Goal: Task Accomplishment & Management: Manage account settings

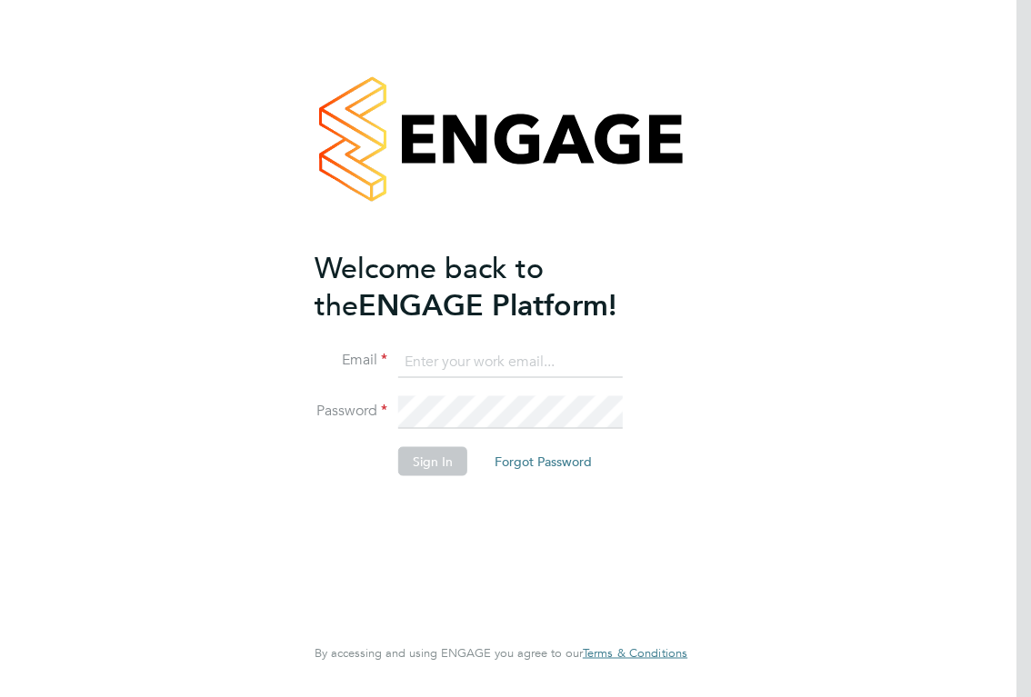
click at [539, 364] on input at bounding box center [510, 361] width 224 height 33
type input "[EMAIL_ADDRESS][DOMAIN_NAME]"
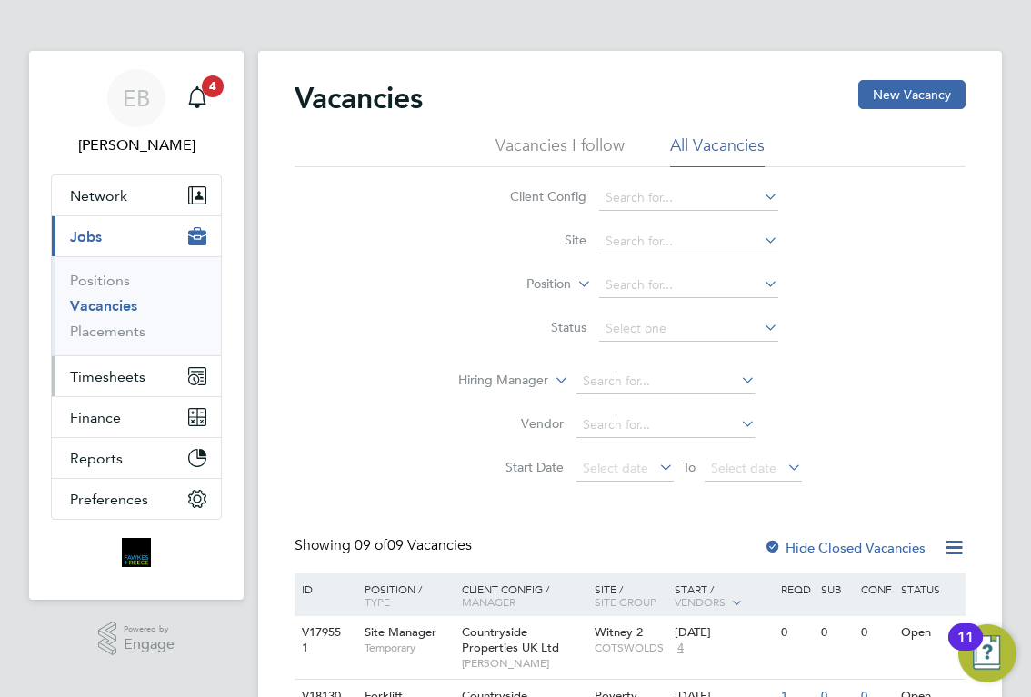
click at [123, 365] on button "Timesheets" at bounding box center [136, 376] width 169 height 40
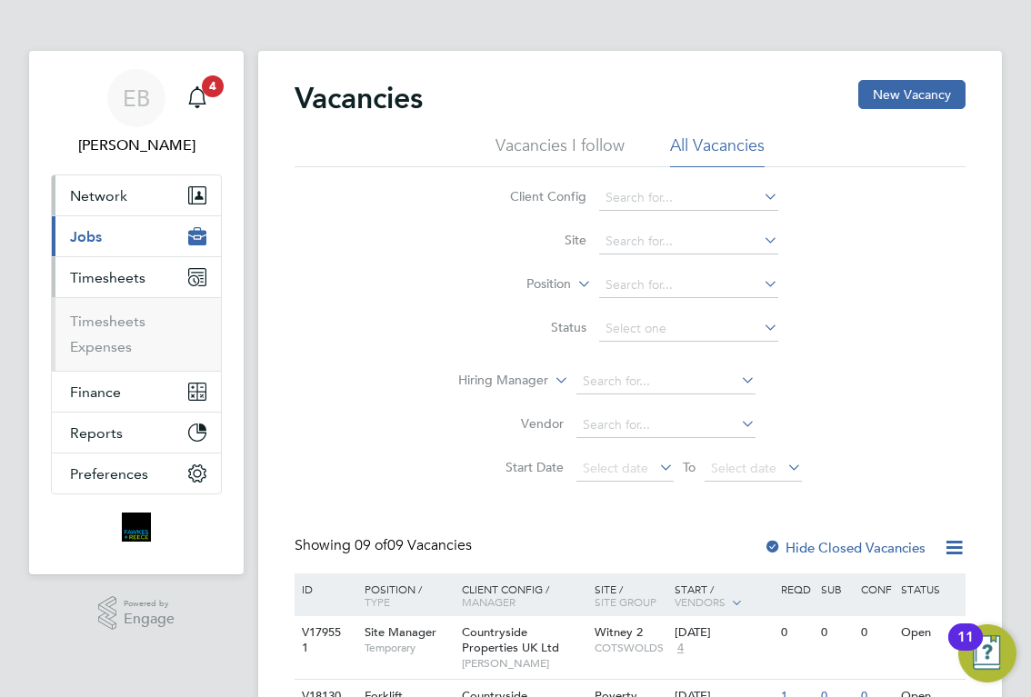
click at [140, 195] on button "Network" at bounding box center [136, 195] width 169 height 40
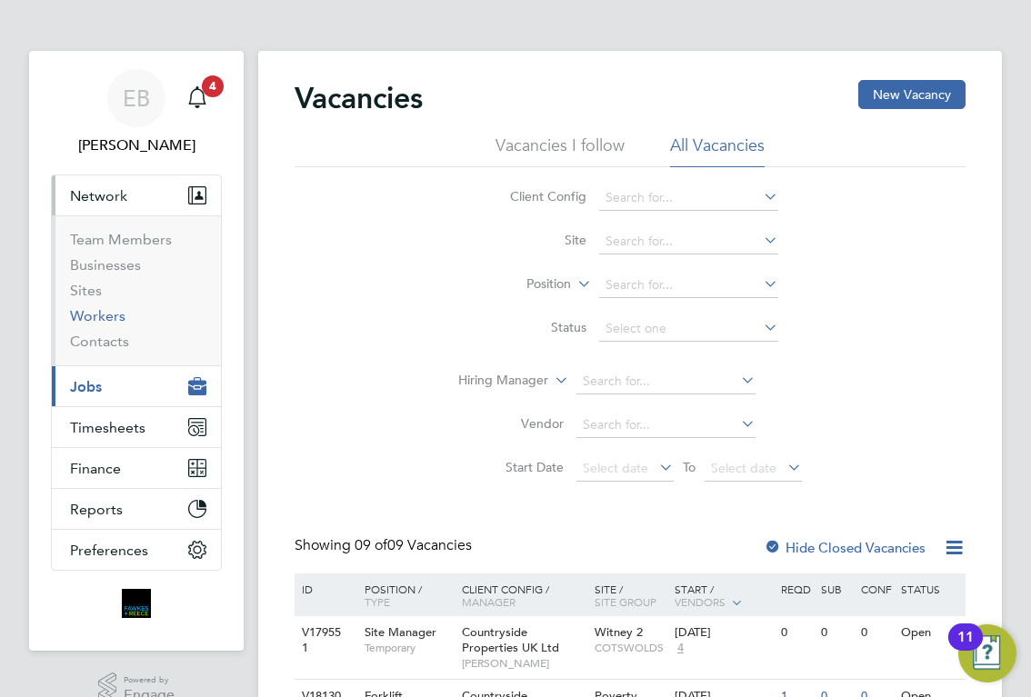
click at [114, 315] on link "Workers" at bounding box center [97, 315] width 55 height 17
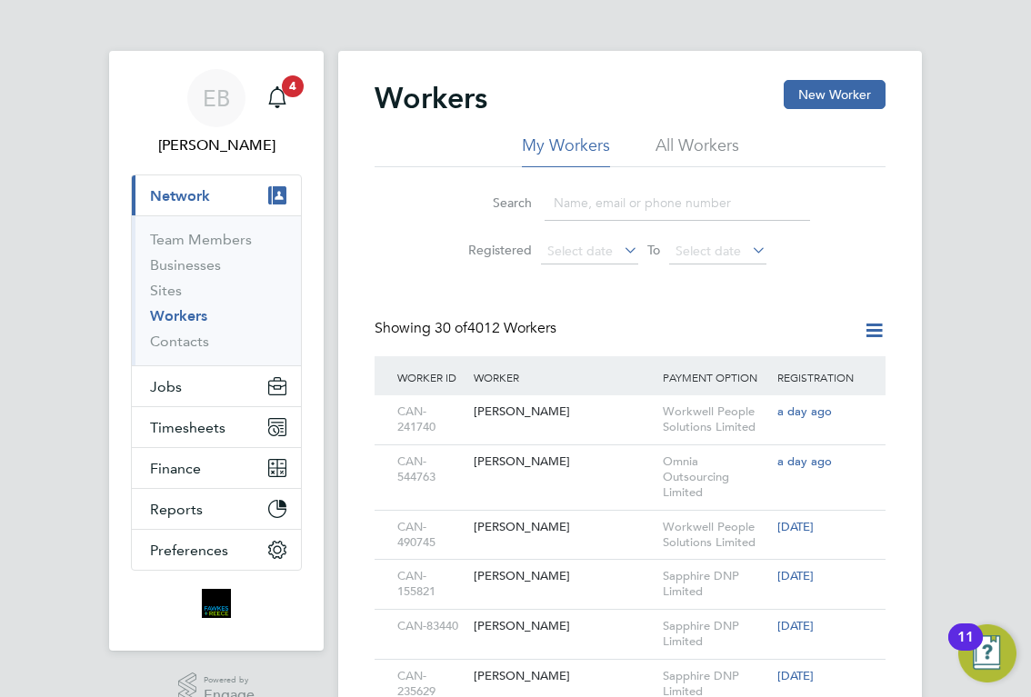
click at [620, 196] on input at bounding box center [676, 202] width 265 height 35
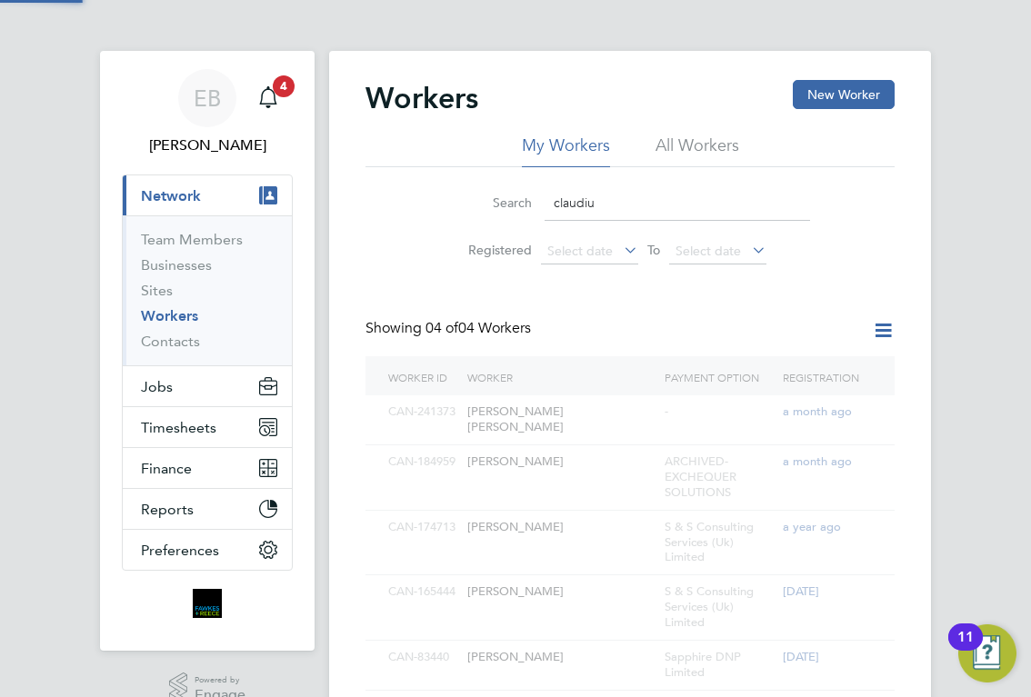
type input "claudiu"
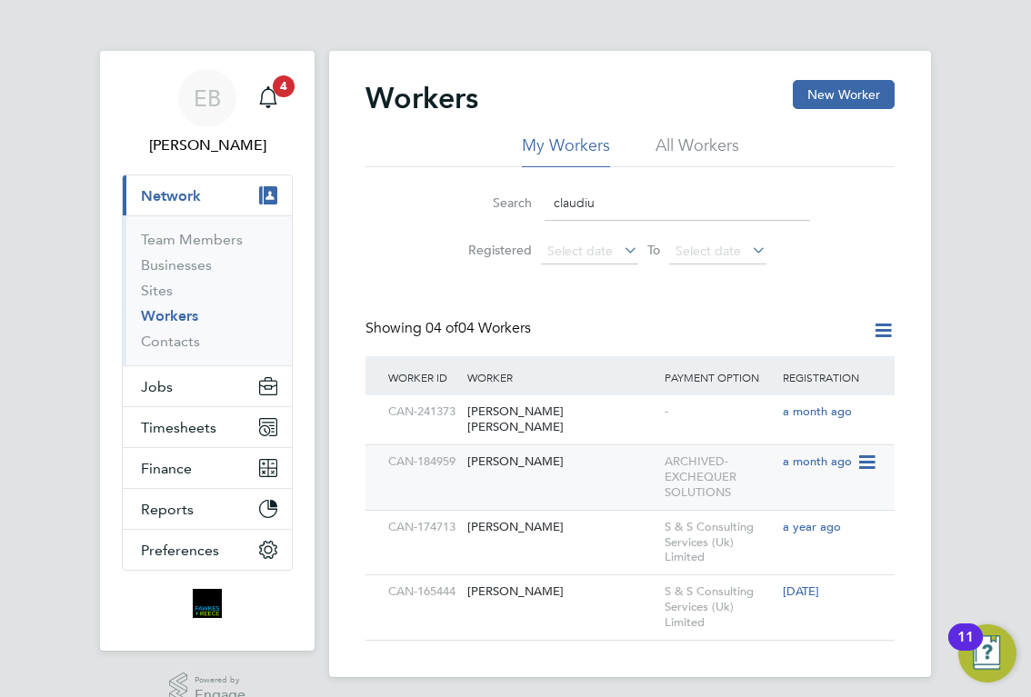
click at [597, 467] on div "CAN-184959 Claudiu Tomozei ARCHIVED-EXCHEQUER SOLUTIONS a month ago" at bounding box center [629, 476] width 529 height 65
click at [863, 452] on icon at bounding box center [865, 463] width 18 height 22
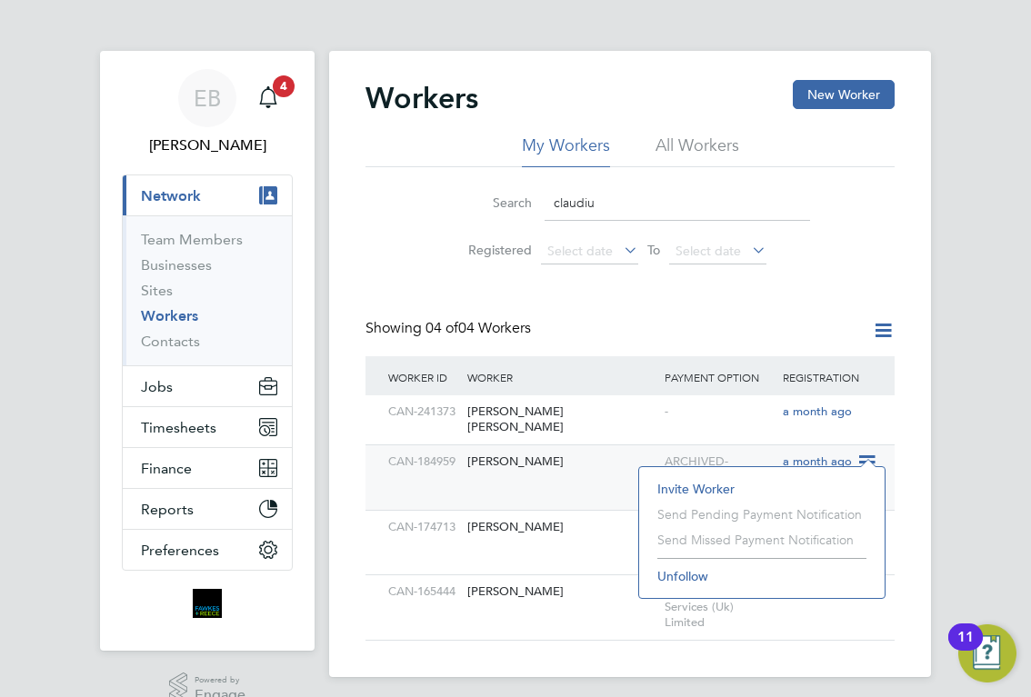
click at [511, 449] on div "Claudiu Tomozei" at bounding box center [561, 462] width 197 height 34
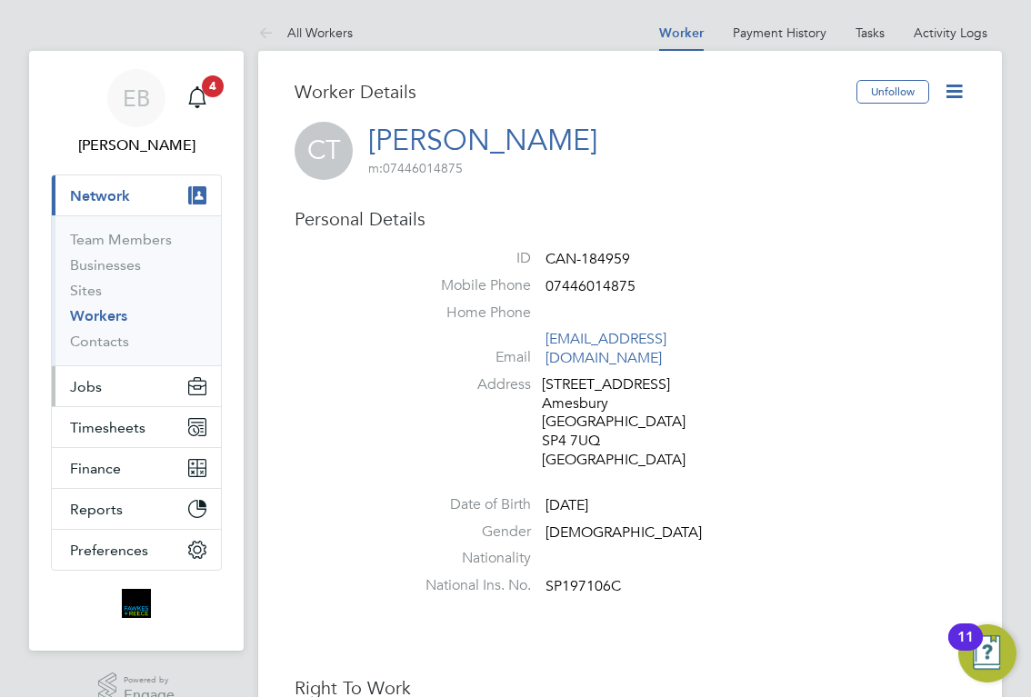
click at [129, 383] on button "Jobs" at bounding box center [136, 386] width 169 height 40
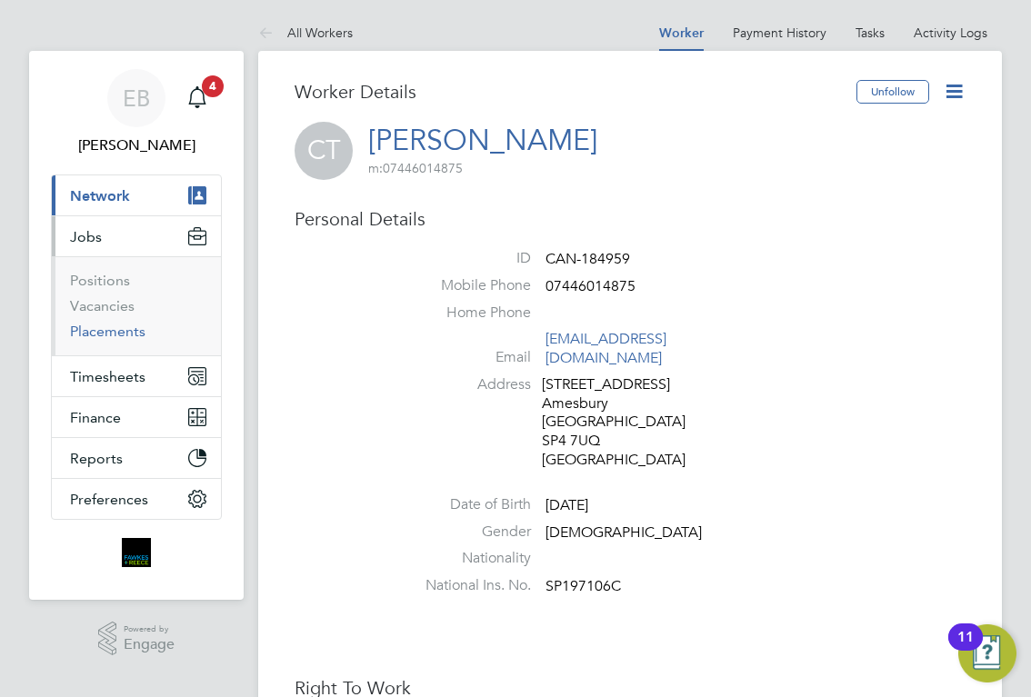
click at [118, 332] on link "Placements" at bounding box center [107, 331] width 75 height 17
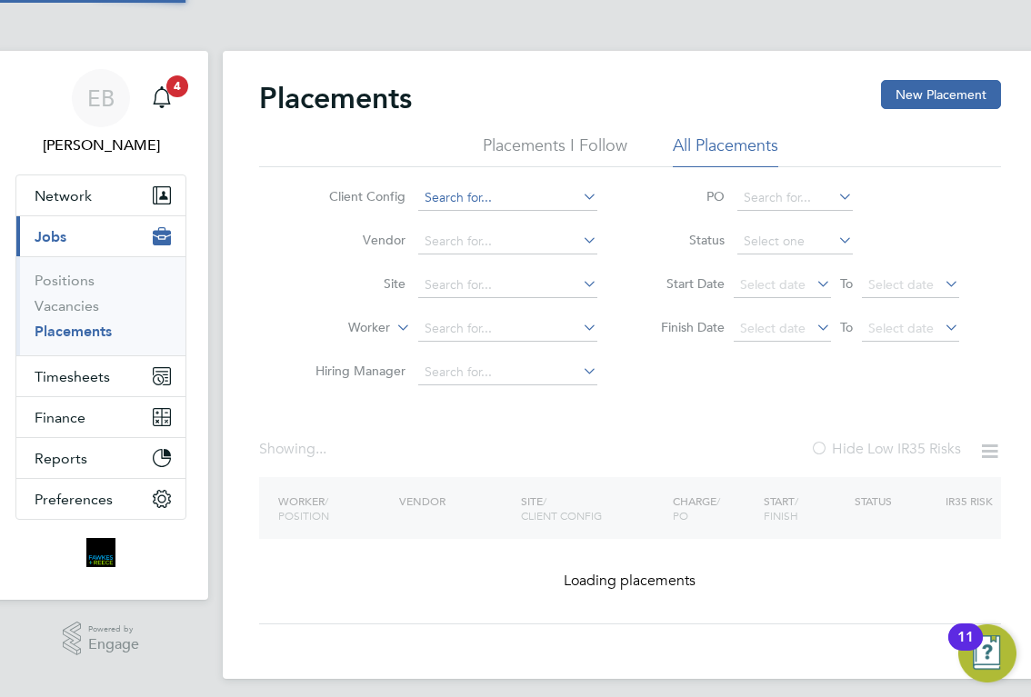
click at [506, 212] on li "Client Config" at bounding box center [449, 198] width 342 height 44
click at [513, 198] on input at bounding box center [507, 197] width 179 height 25
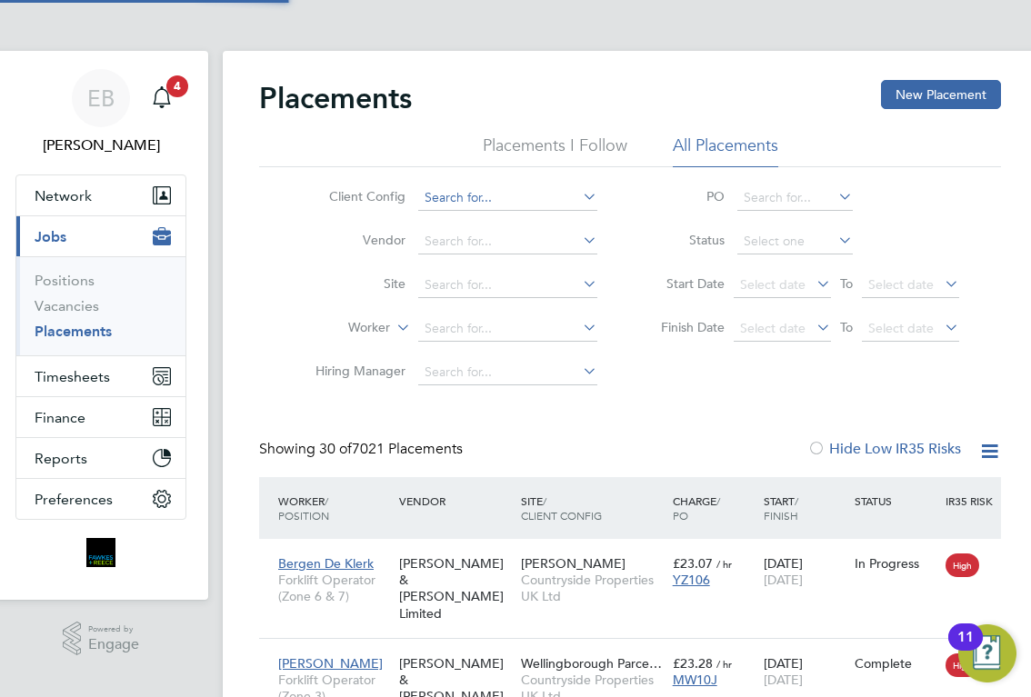
click at [549, 194] on input at bounding box center [507, 197] width 179 height 25
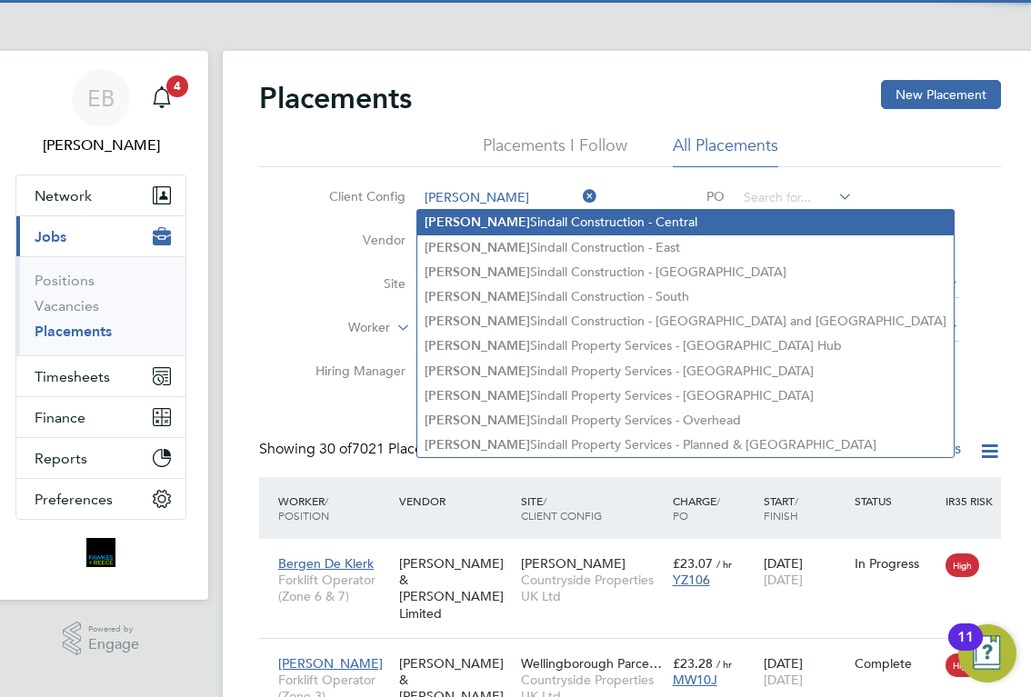
click at [582, 222] on li "Morgan Sindall Construction - Central" at bounding box center [685, 222] width 536 height 25
type input "Morgan Sindall Construction - Central"
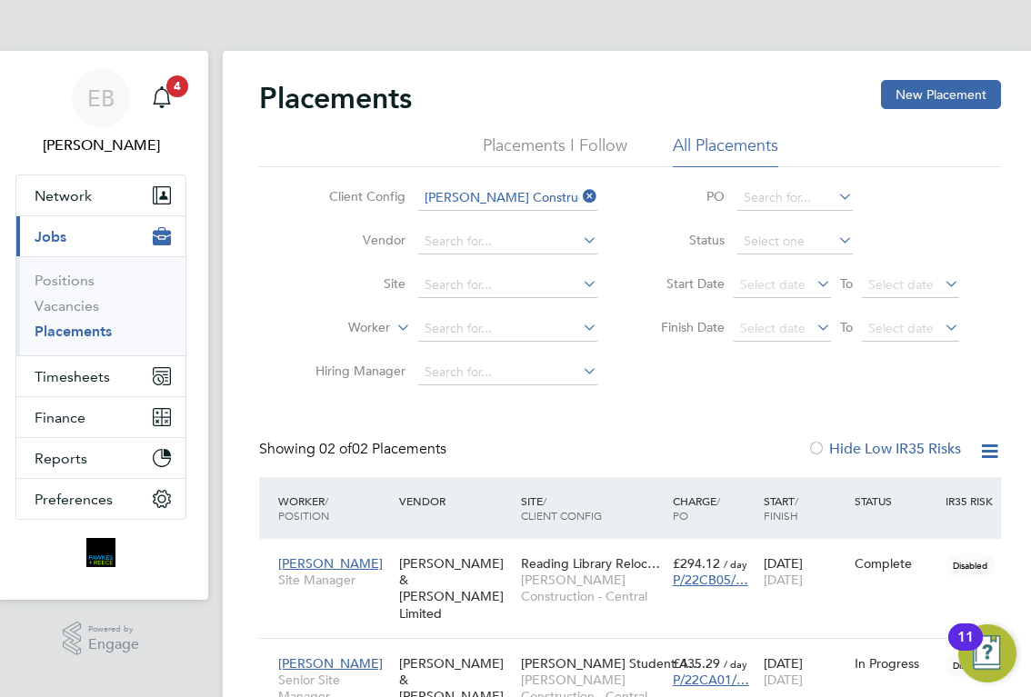
click at [247, 341] on div "Placements New Placement Placements I Follow All Placements Client Config Morga…" at bounding box center [630, 422] width 814 height 742
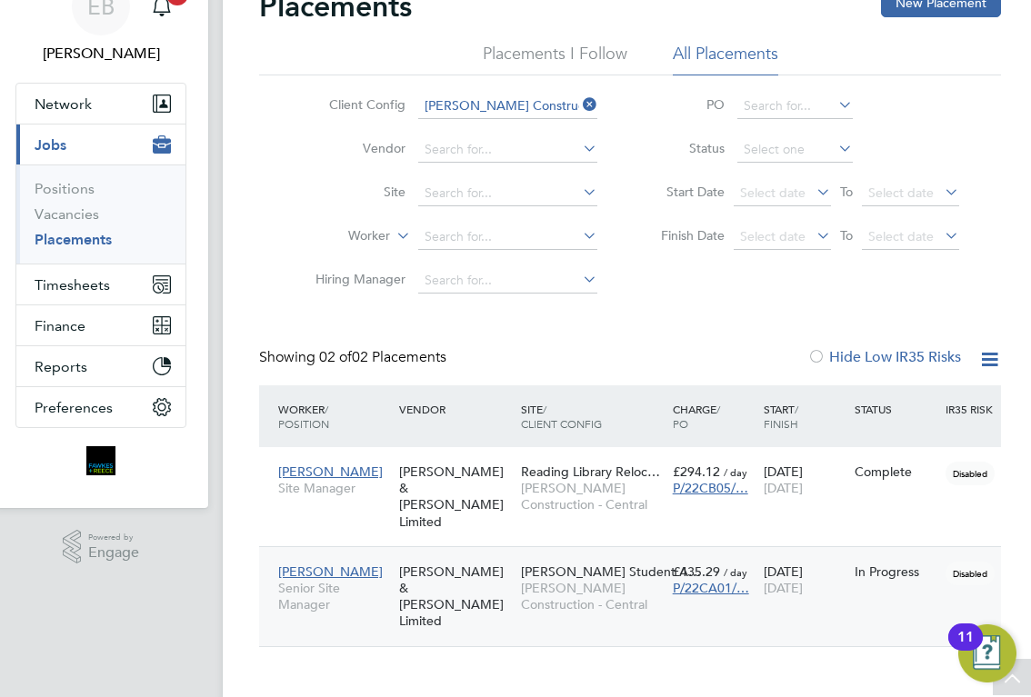
click at [596, 563] on span "Clive Booth Student A…" at bounding box center [611, 571] width 180 height 16
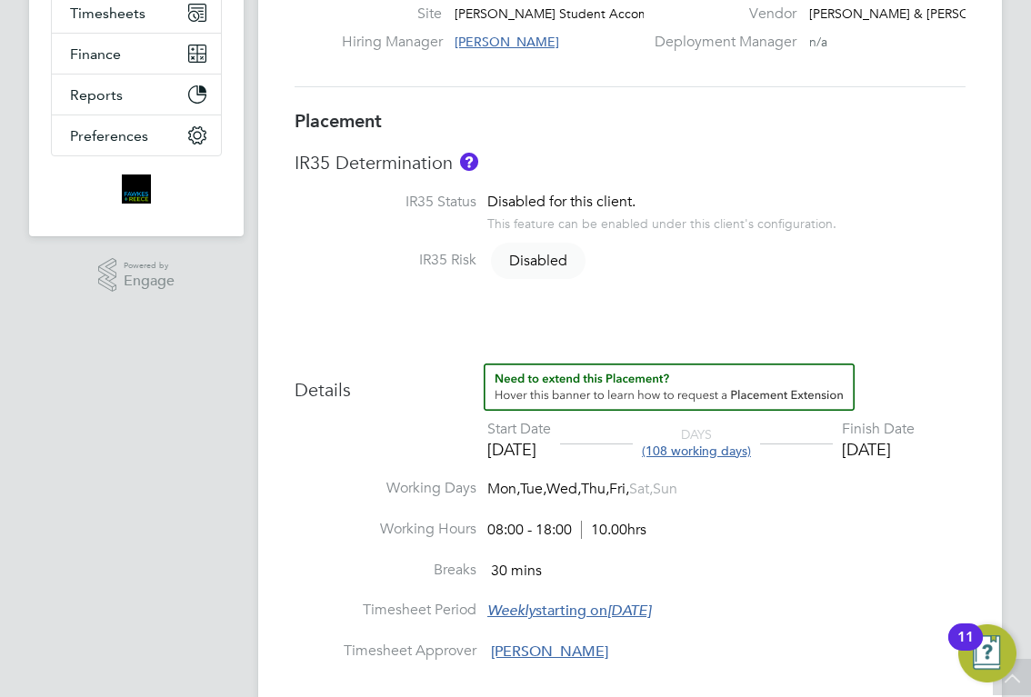
click at [952, 320] on div "Placement IR35 Determination IR35 Status Disabled for this client. This feature…" at bounding box center [629, 623] width 671 height 1029
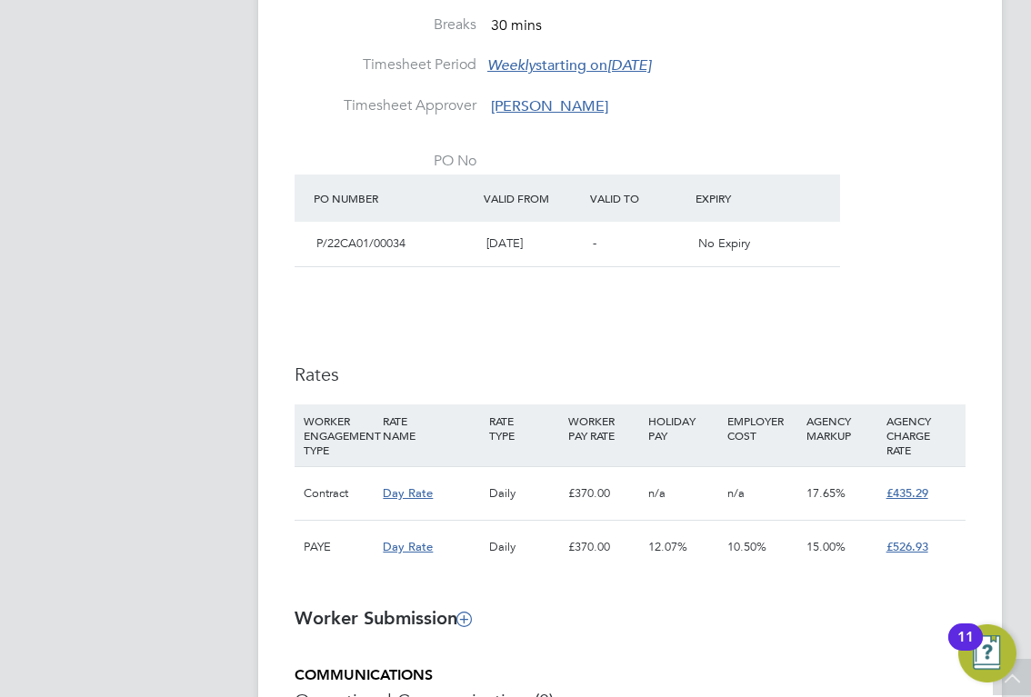
click at [418, 542] on div "Day Rate" at bounding box center [430, 547] width 105 height 53
click at [417, 549] on span "Day Rate" at bounding box center [408, 546] width 50 height 15
click at [360, 257] on div "P/22CA01/00034" at bounding box center [394, 244] width 170 height 30
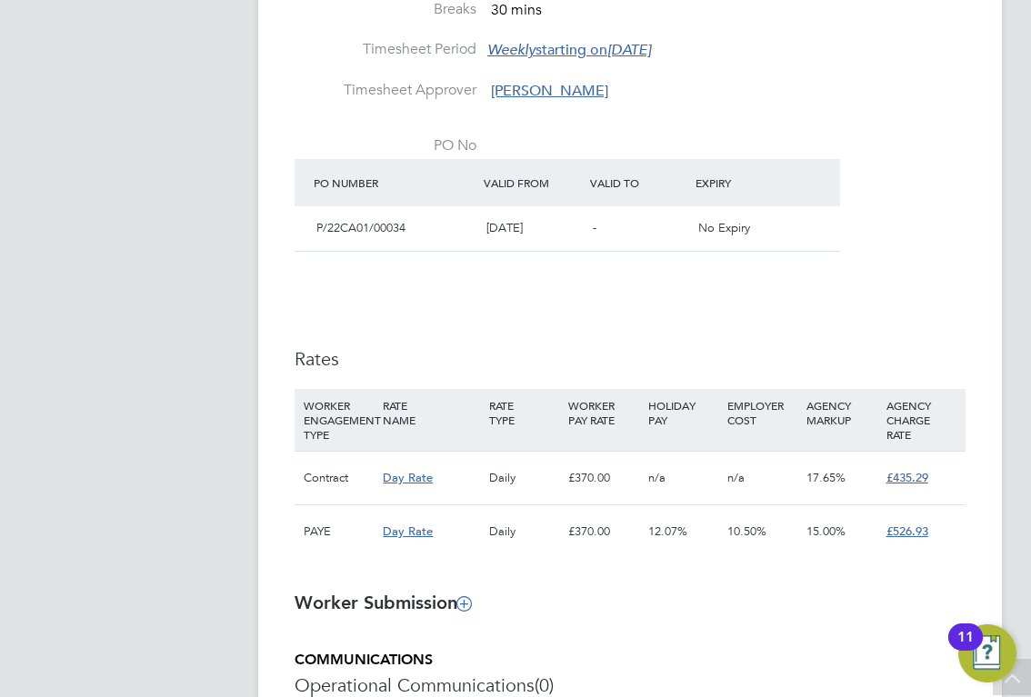
scroll to position [1015, 0]
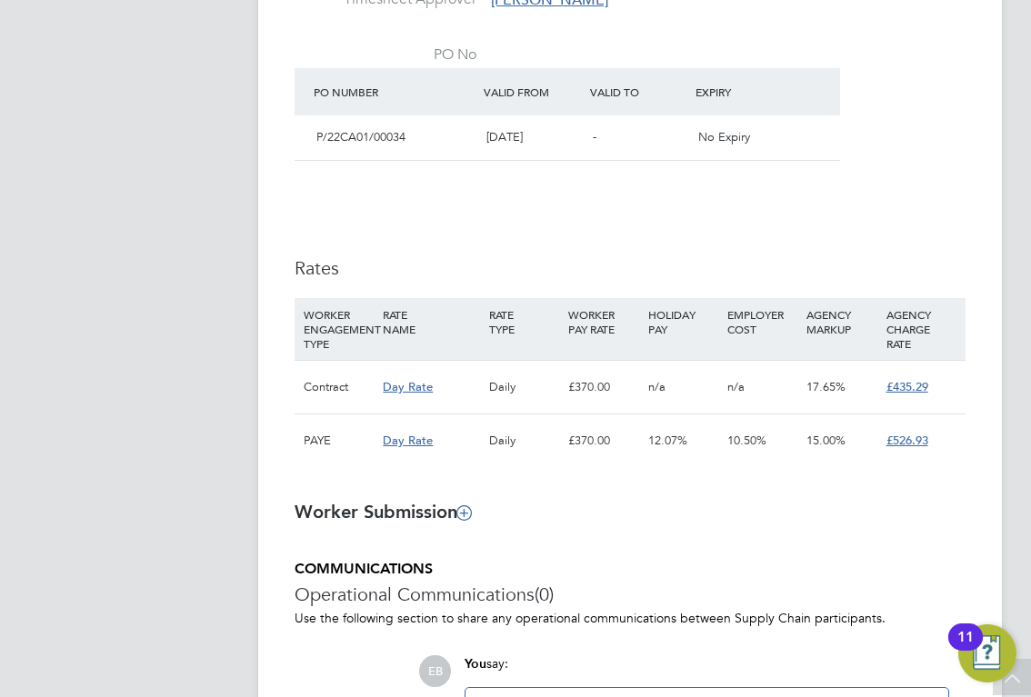
click at [189, 425] on app-navbar "EB Ellie Bowen Notifications 4 Applications: Network Team Members Businesses Si…" at bounding box center [136, 1] width 214 height 1931
click at [211, 411] on app-navbar "EB Ellie Bowen Notifications 4 Applications: Network Team Members Businesses Si…" at bounding box center [136, 1] width 214 height 1931
click at [469, 234] on div "Details Start Date 04 Aug 2025 DAYS (108 working days) Finish Date 31 Dec 2025 …" at bounding box center [629, 98] width 671 height 773
click at [377, 261] on h3 "Rates" at bounding box center [629, 268] width 671 height 24
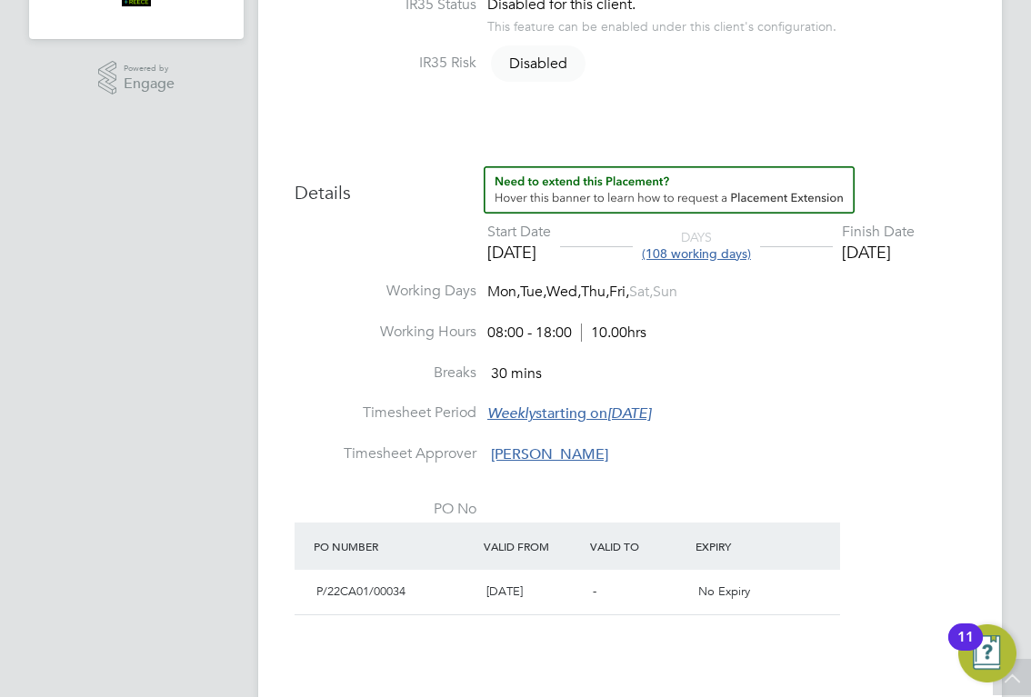
scroll to position [924, 0]
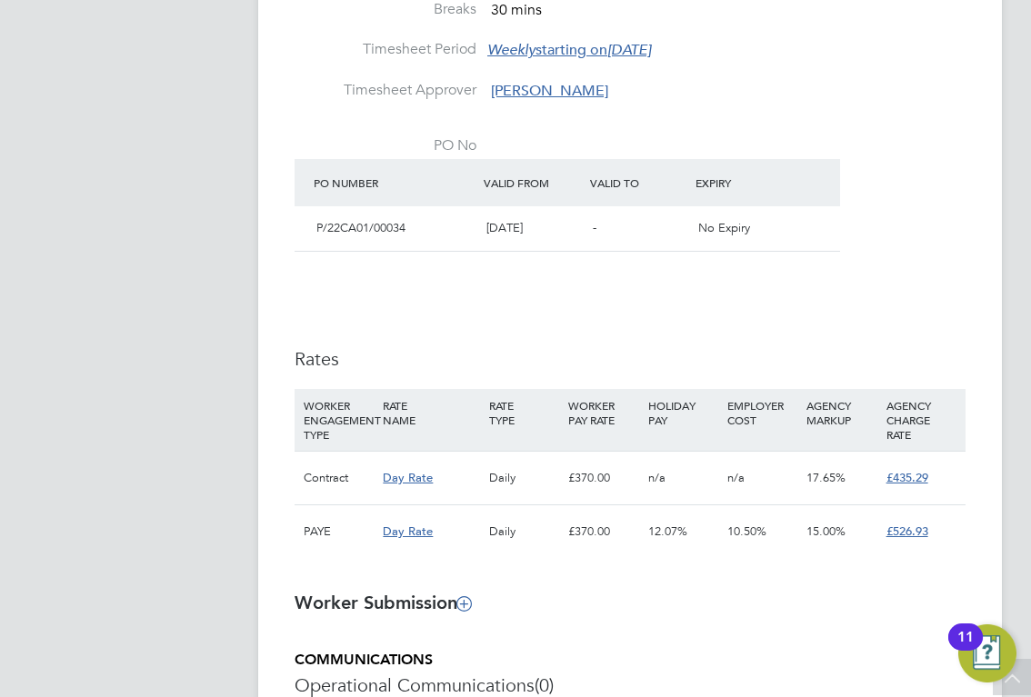
click at [435, 320] on div "Details Start Date 04 Aug 2025 DAYS (108 working days) Finish Date 31 Dec 2025 …" at bounding box center [629, 189] width 671 height 773
